Goal: Book appointment/travel/reservation

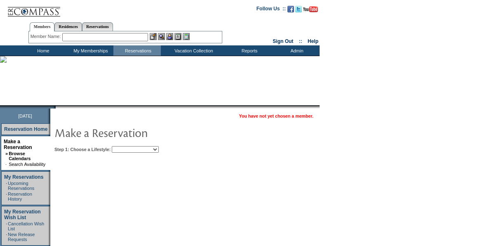
click at [140, 146] on select "Beach Leisure Metropolitan Mountain OIAL for Adventure OIAL for Couples OIAL fo…" at bounding box center [135, 149] width 47 height 7
select select "Beach"
click at [126, 146] on select "Beach Leisure Metropolitan Mountain OIAL for Adventure OIAL for Couples OIAL fo…" at bounding box center [135, 149] width 47 height 7
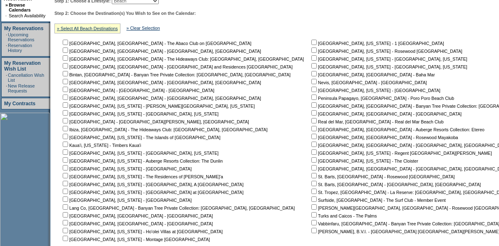
scroll to position [150, 0]
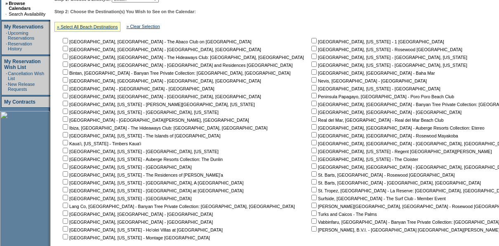
click at [311, 55] on input "checkbox" at bounding box center [313, 56] width 5 height 5
checkbox input "true"
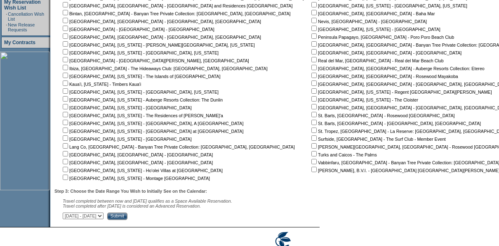
scroll to position [245, 0]
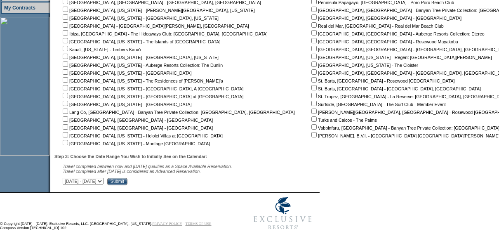
click at [127, 179] on input "Submit" at bounding box center [117, 181] width 20 height 7
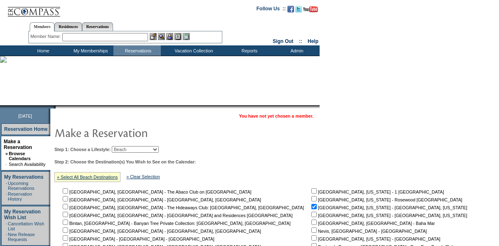
click at [108, 36] on input "text" at bounding box center [105, 37] width 86 height 8
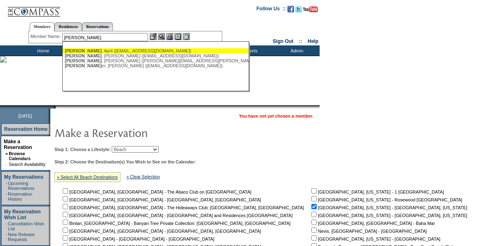
click at [96, 51] on div "[PERSON_NAME] ([EMAIL_ADDRESS][DOMAIN_NAME])" at bounding box center [155, 50] width 181 height 5
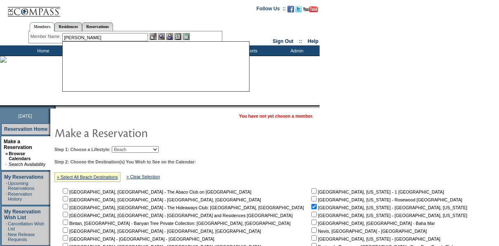
type input "[PERSON_NAME] ([EMAIL_ADDRESS][DOMAIN_NAME])"
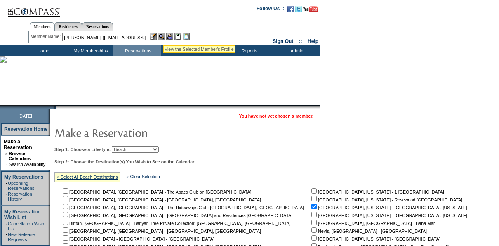
click at [163, 35] on img at bounding box center [161, 36] width 7 height 7
